Goal: Check status: Check status

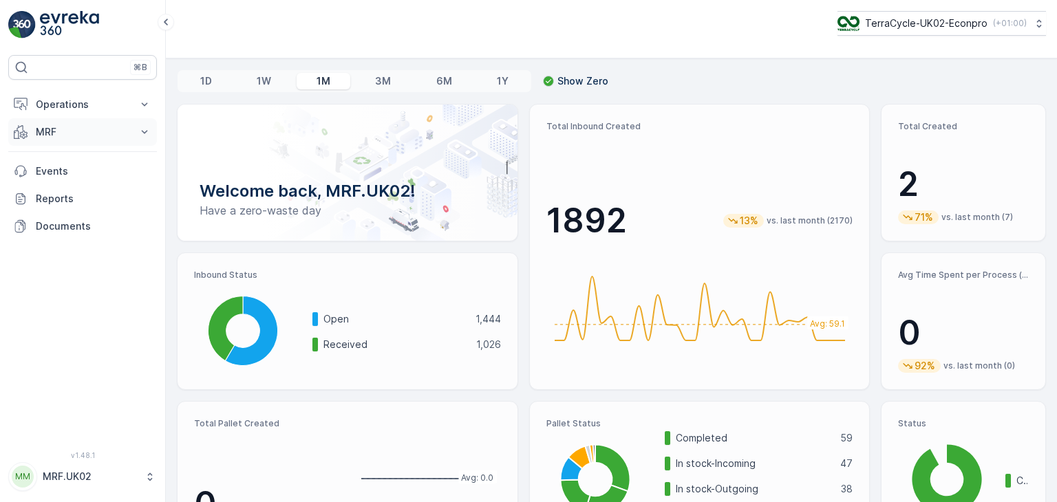
click at [141, 133] on icon at bounding box center [145, 132] width 14 height 14
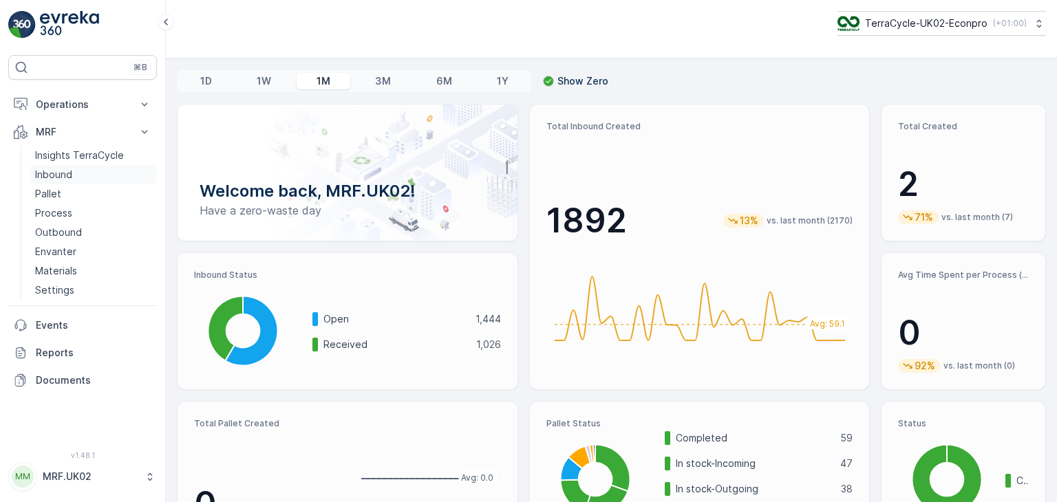
click at [63, 176] on p "Inbound" at bounding box center [53, 175] width 37 height 14
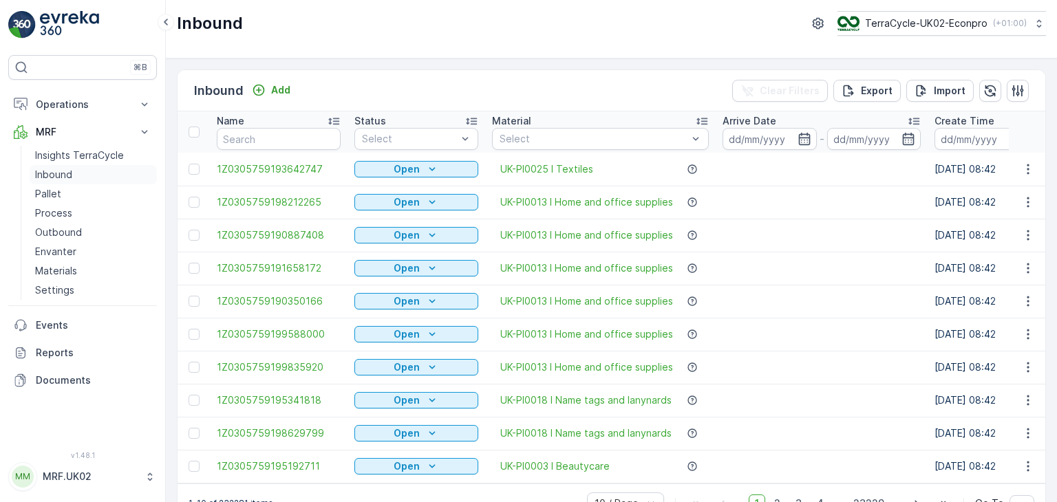
click at [135, 171] on link "Inbound" at bounding box center [93, 174] width 127 height 19
click at [800, 138] on icon "button" at bounding box center [804, 139] width 14 height 14
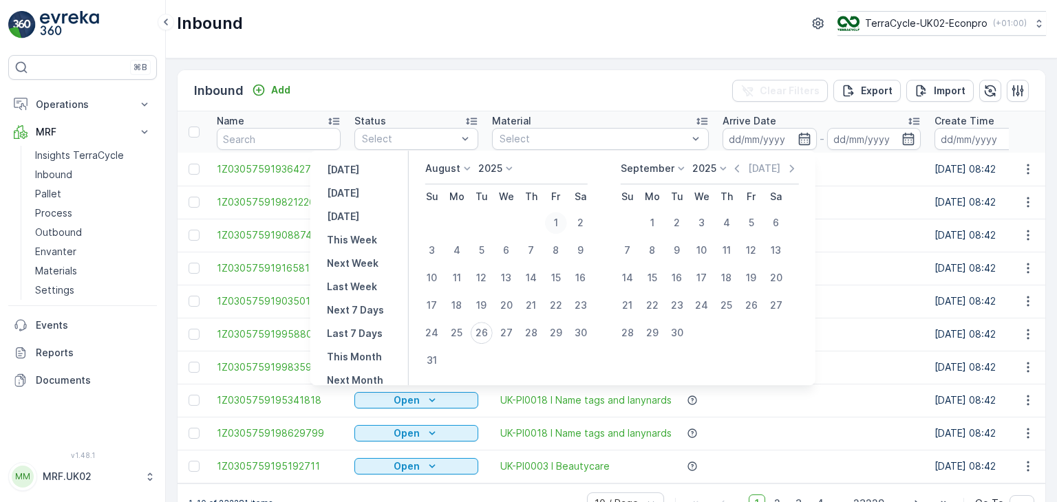
click at [566, 221] on div "1" at bounding box center [556, 223] width 22 height 22
type input "[DATE]"
click at [566, 221] on div "1" at bounding box center [556, 223] width 22 height 22
type input "[DATE]"
click at [487, 329] on div "26" at bounding box center [482, 333] width 22 height 22
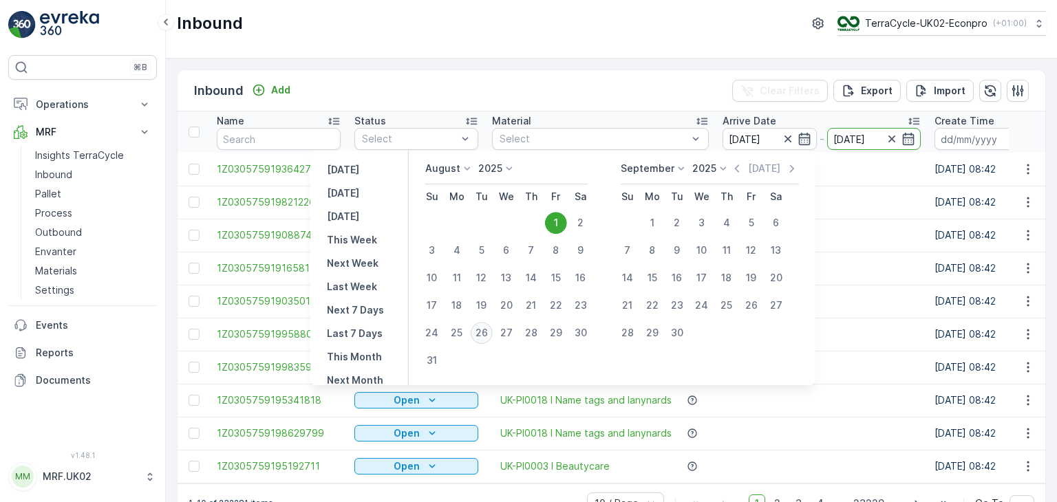
type input "[DATE]"
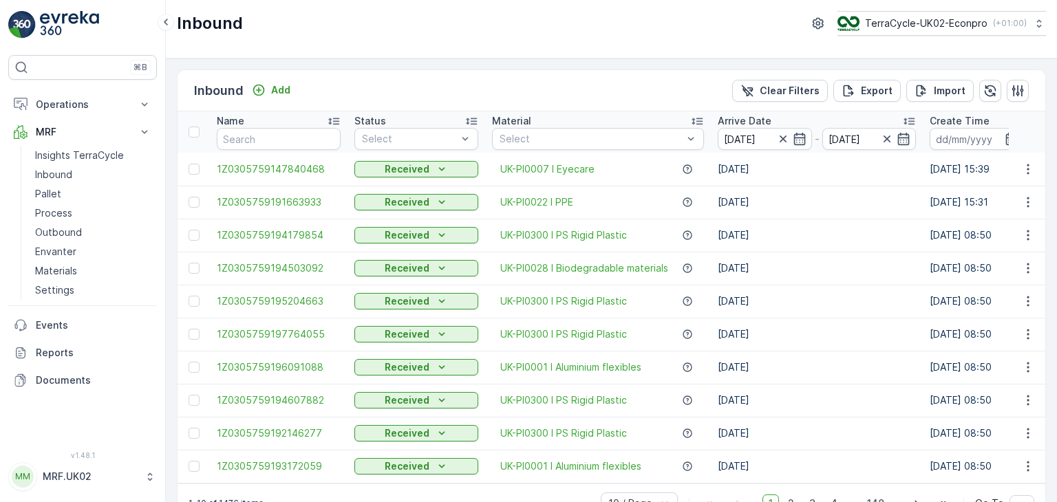
scroll to position [38, 0]
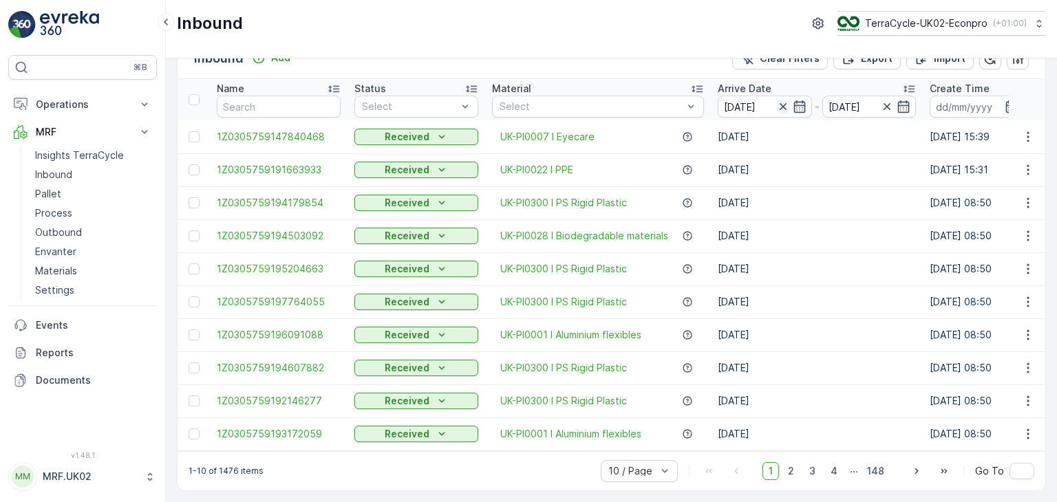
click at [782, 103] on icon "button" at bounding box center [782, 106] width 7 height 7
click at [779, 102] on icon "button" at bounding box center [783, 107] width 14 height 14
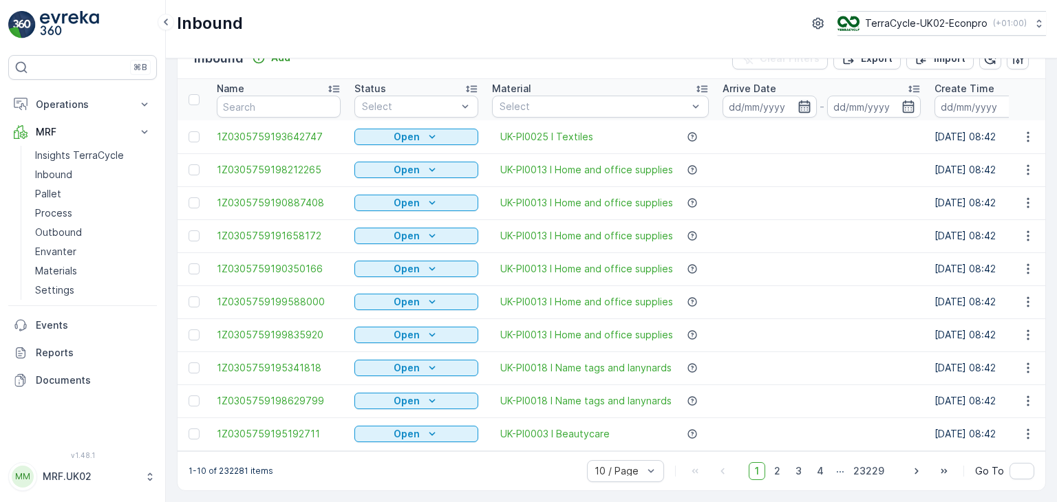
click at [799, 103] on icon "button" at bounding box center [804, 107] width 14 height 14
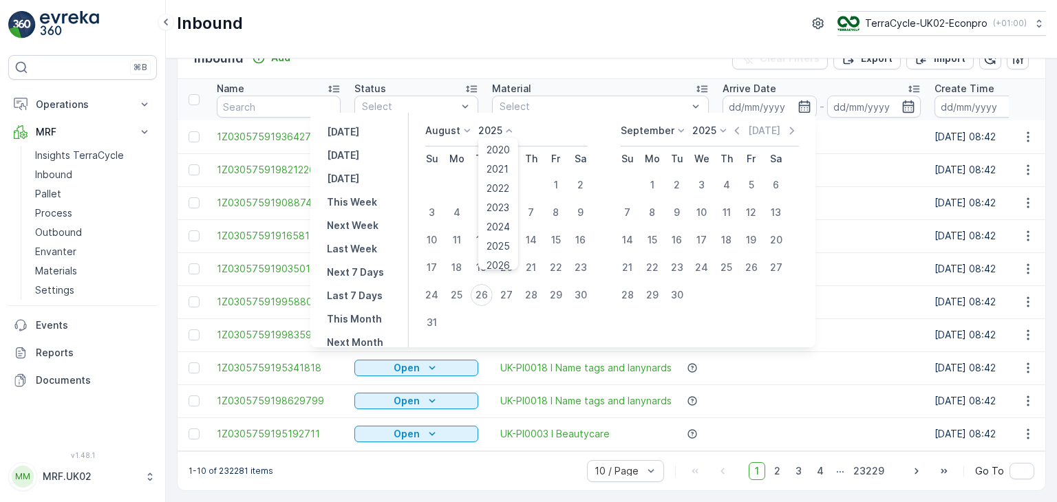
click at [512, 130] on icon at bounding box center [509, 131] width 14 height 14
click at [510, 230] on span "2024" at bounding box center [497, 227] width 23 height 14
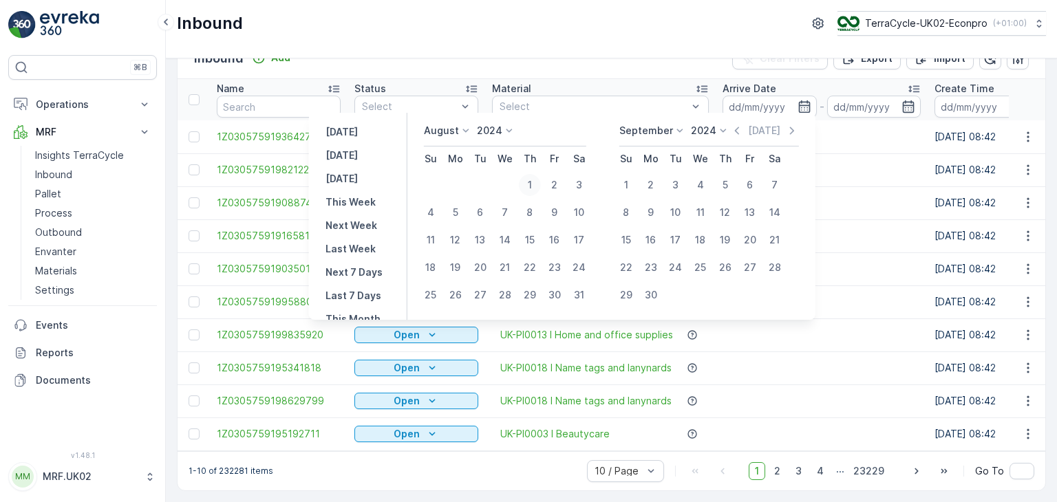
click at [535, 180] on div "1" at bounding box center [530, 185] width 22 height 22
type input "[DATE]"
click at [535, 180] on div "1" at bounding box center [530, 185] width 22 height 22
type input "[DATE]"
click at [584, 292] on div "31" at bounding box center [579, 295] width 22 height 22
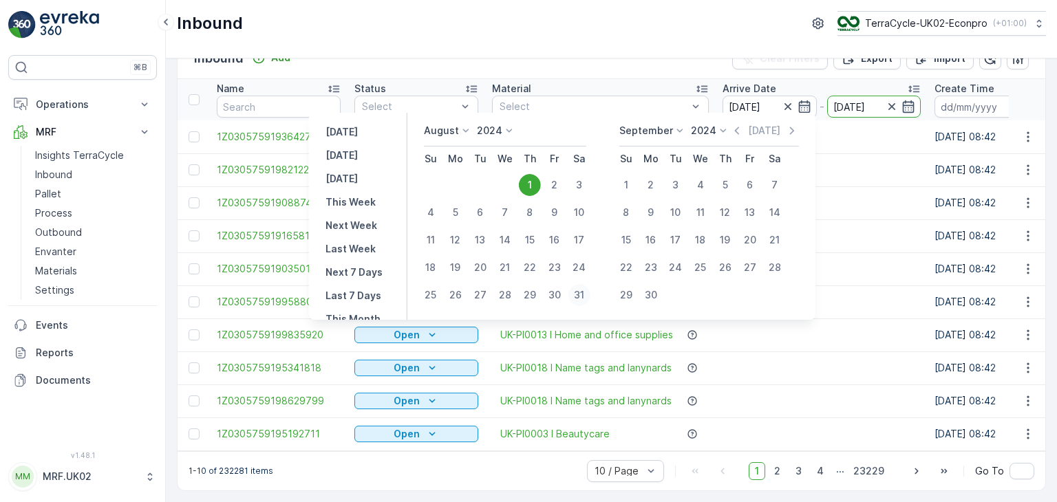
type input "[DATE]"
